Goal: Transaction & Acquisition: Register for event/course

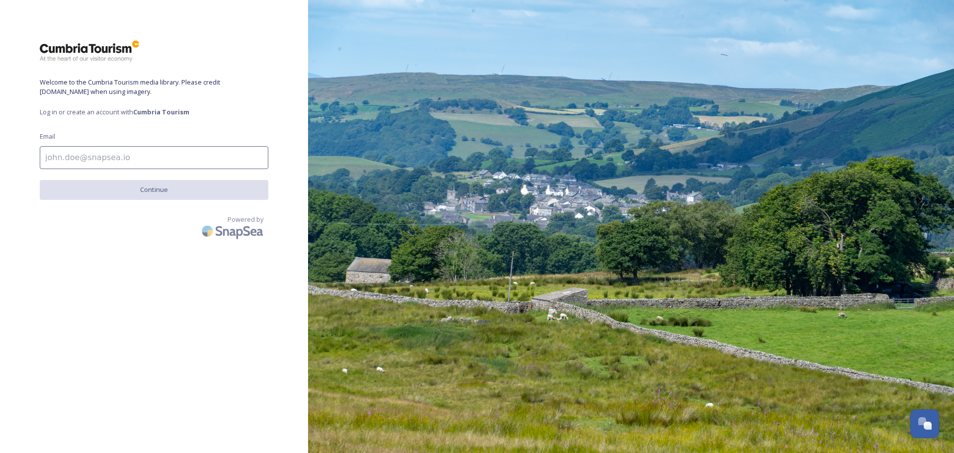
click at [224, 160] on input at bounding box center [154, 157] width 229 height 23
type input "[EMAIL_ADDRESS][DOMAIN_NAME]"
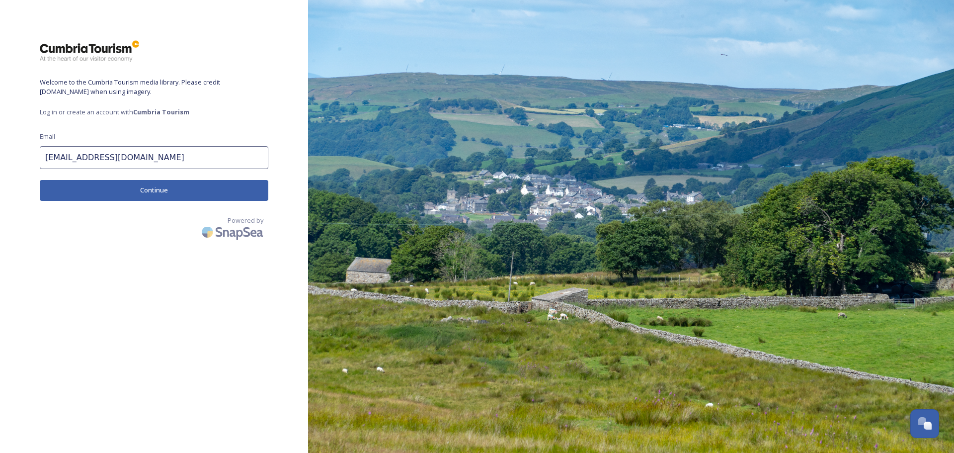
click at [153, 191] on button "Continue" at bounding box center [154, 190] width 229 height 20
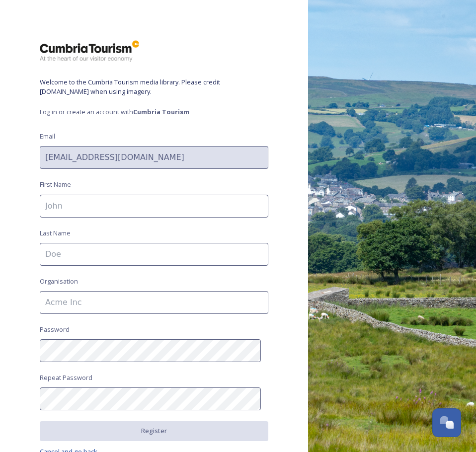
click at [68, 205] on input at bounding box center [154, 206] width 229 height 23
type input "[PERSON_NAME]"
type input "The Lodge"
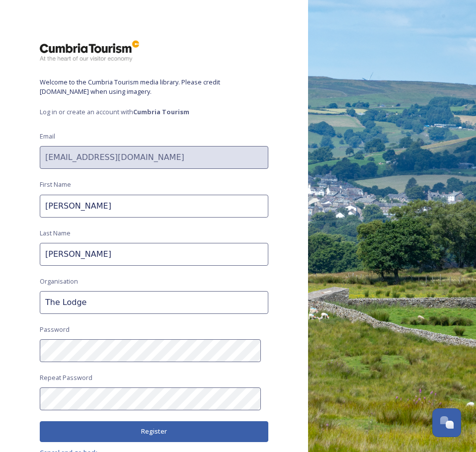
click at [142, 431] on button "Register" at bounding box center [154, 432] width 229 height 20
